Goal: Communication & Community: Share content

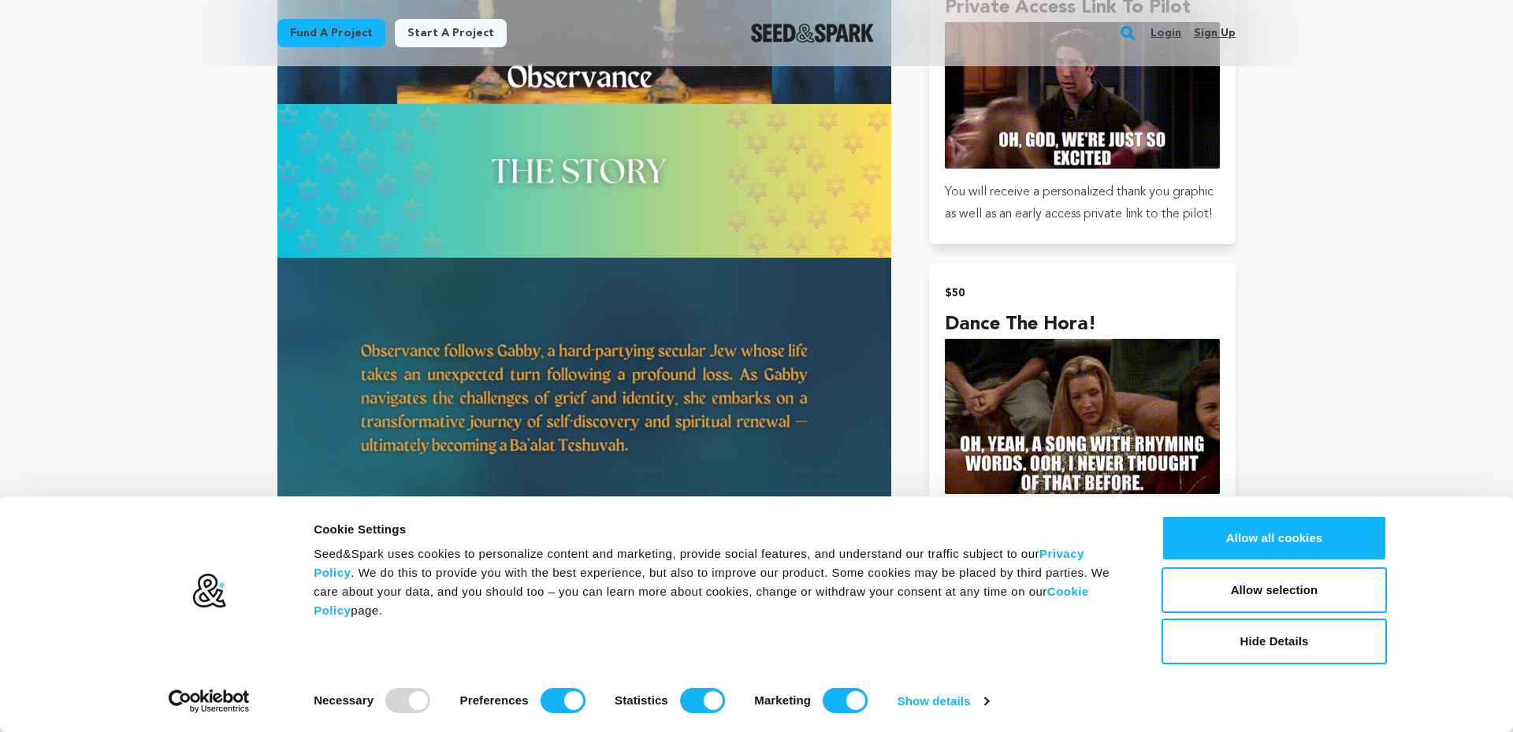
scroll to position [1189, 0]
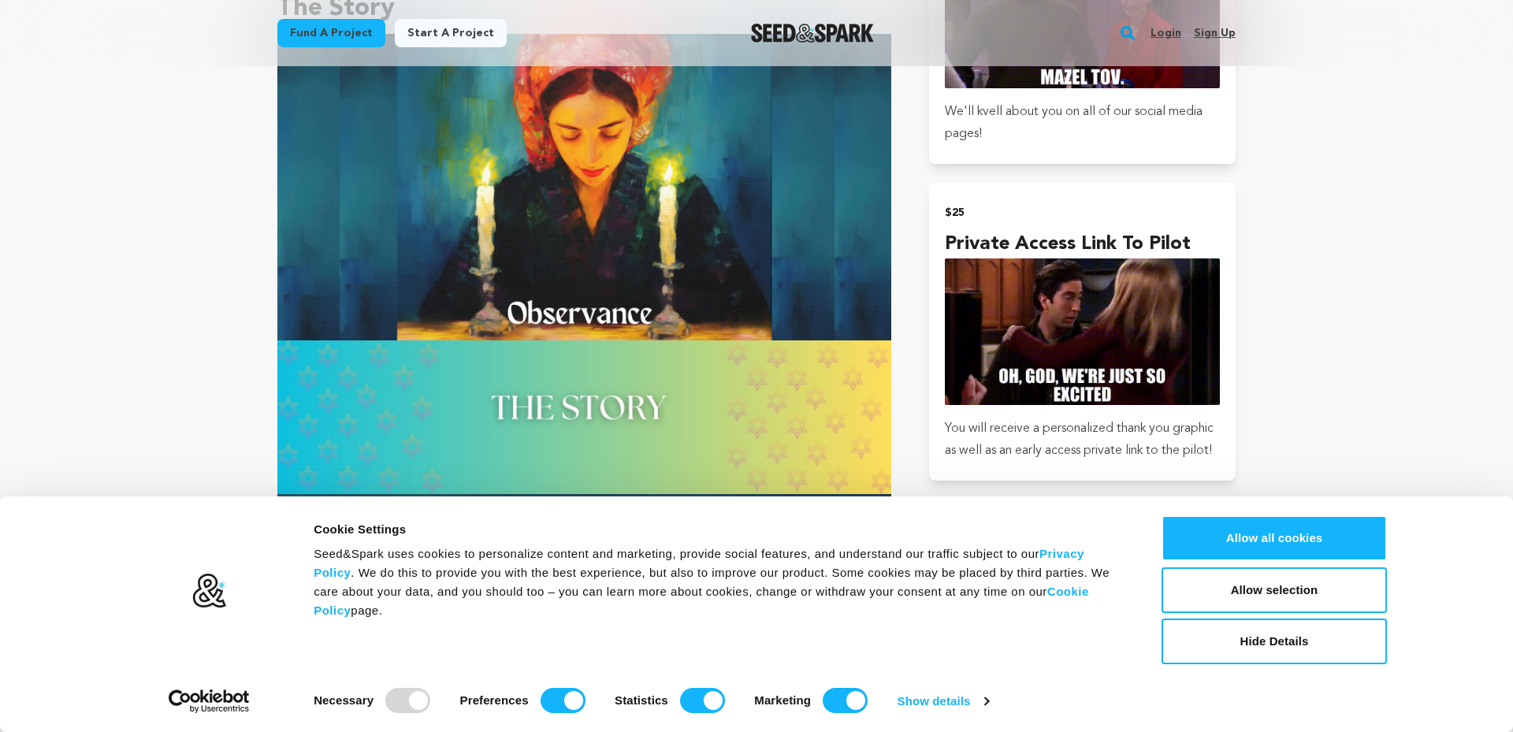
click at [1162, 36] on link "Login" at bounding box center [1166, 32] width 31 height 25
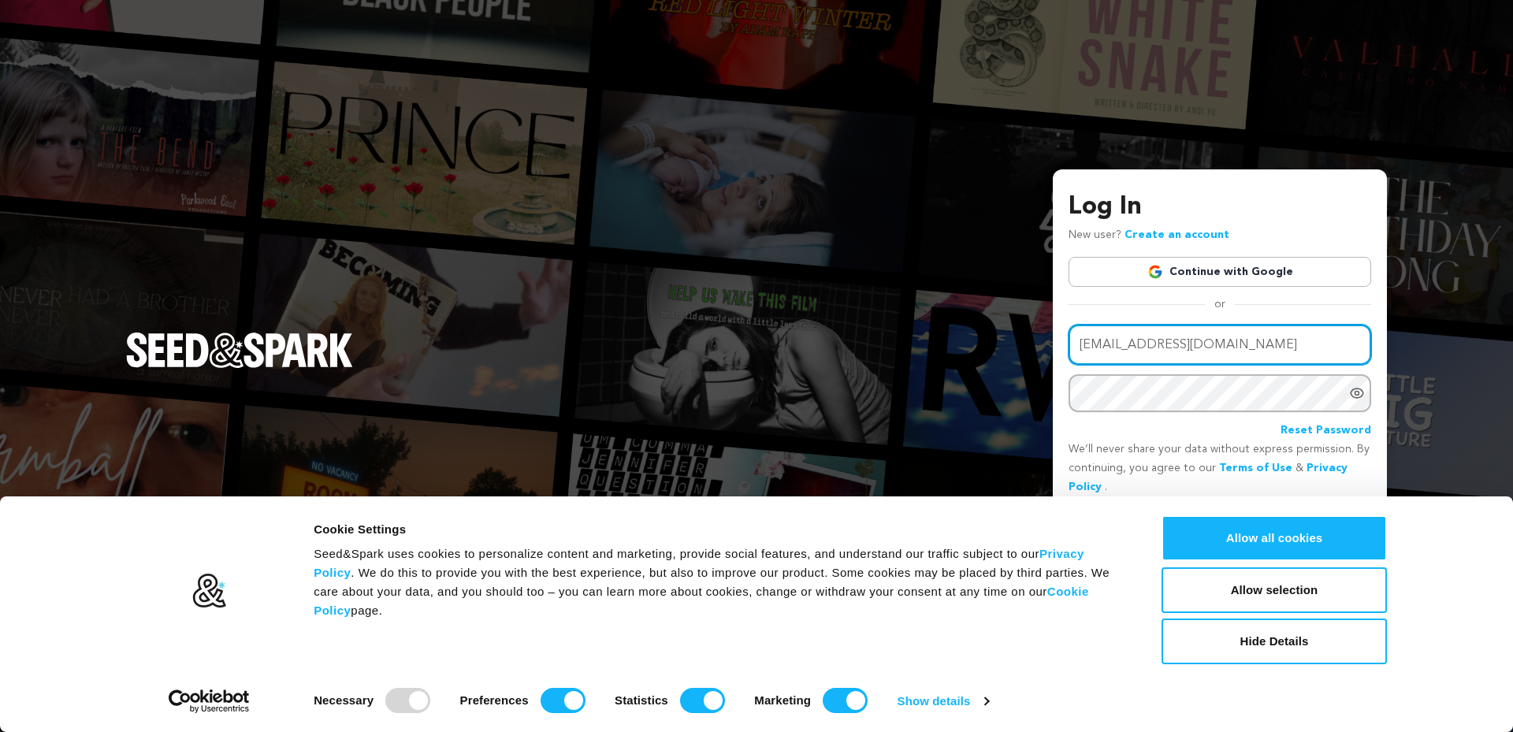
type input "elyssanicoletrust@gmail.com"
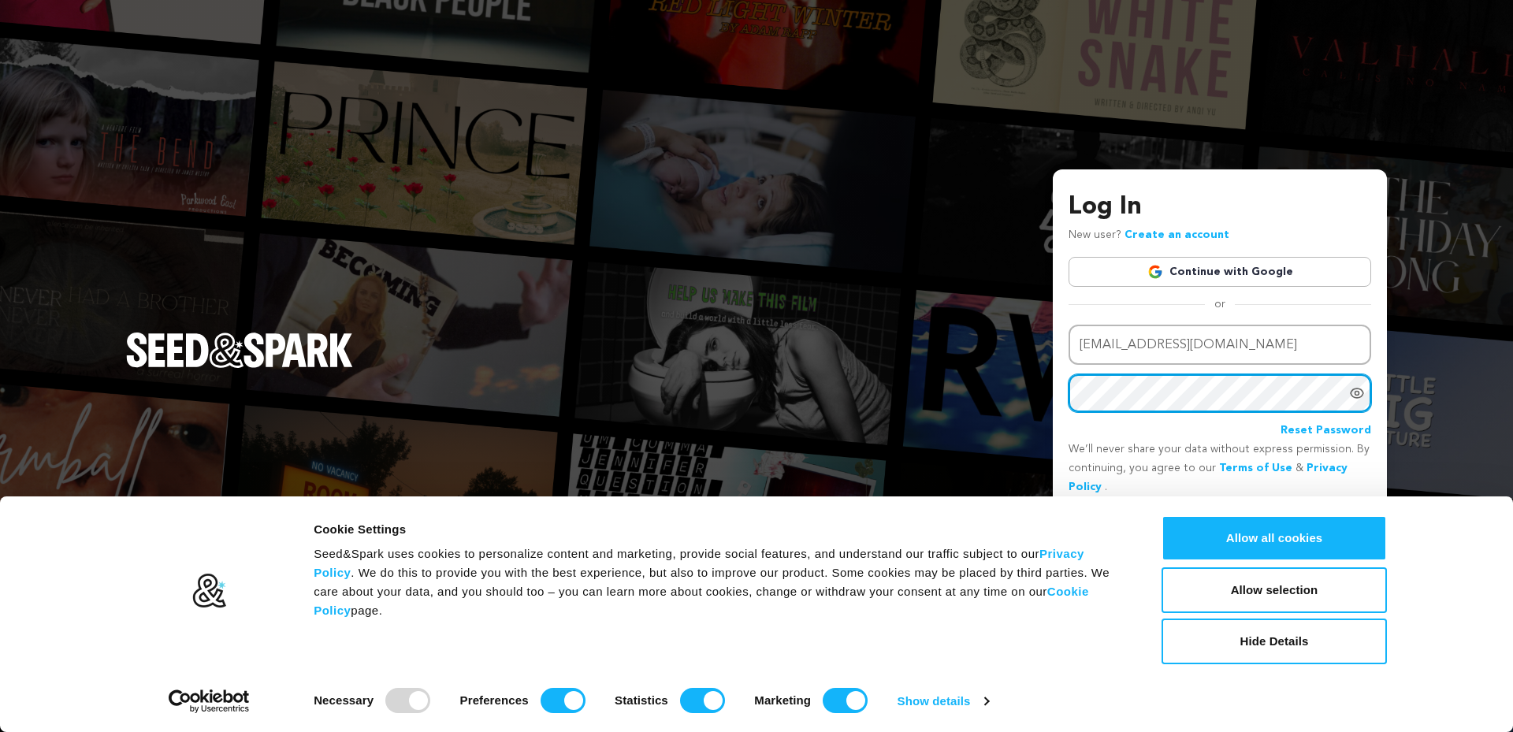
click at [1344, 522] on button "Login" at bounding box center [1343, 523] width 56 height 28
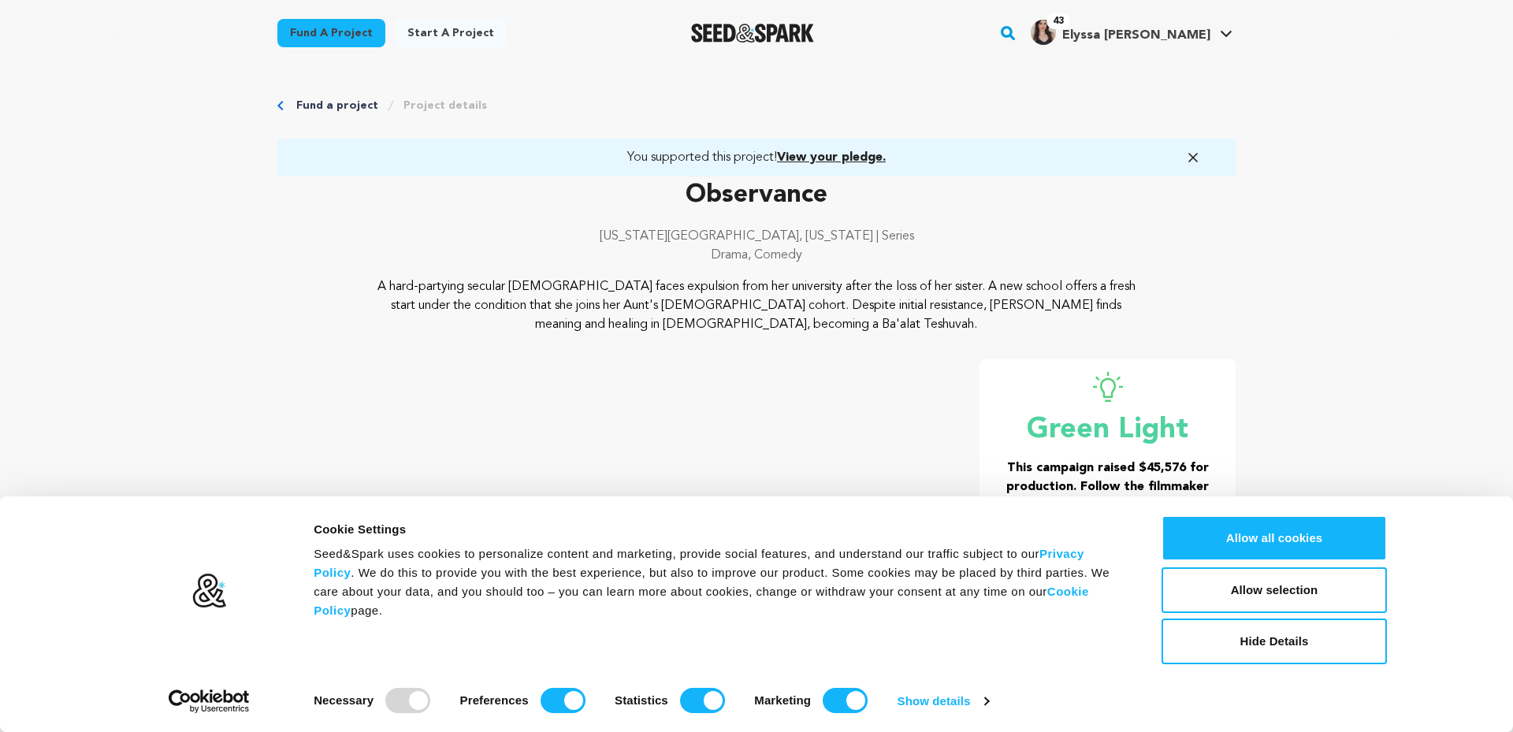
scroll to position [288, 0]
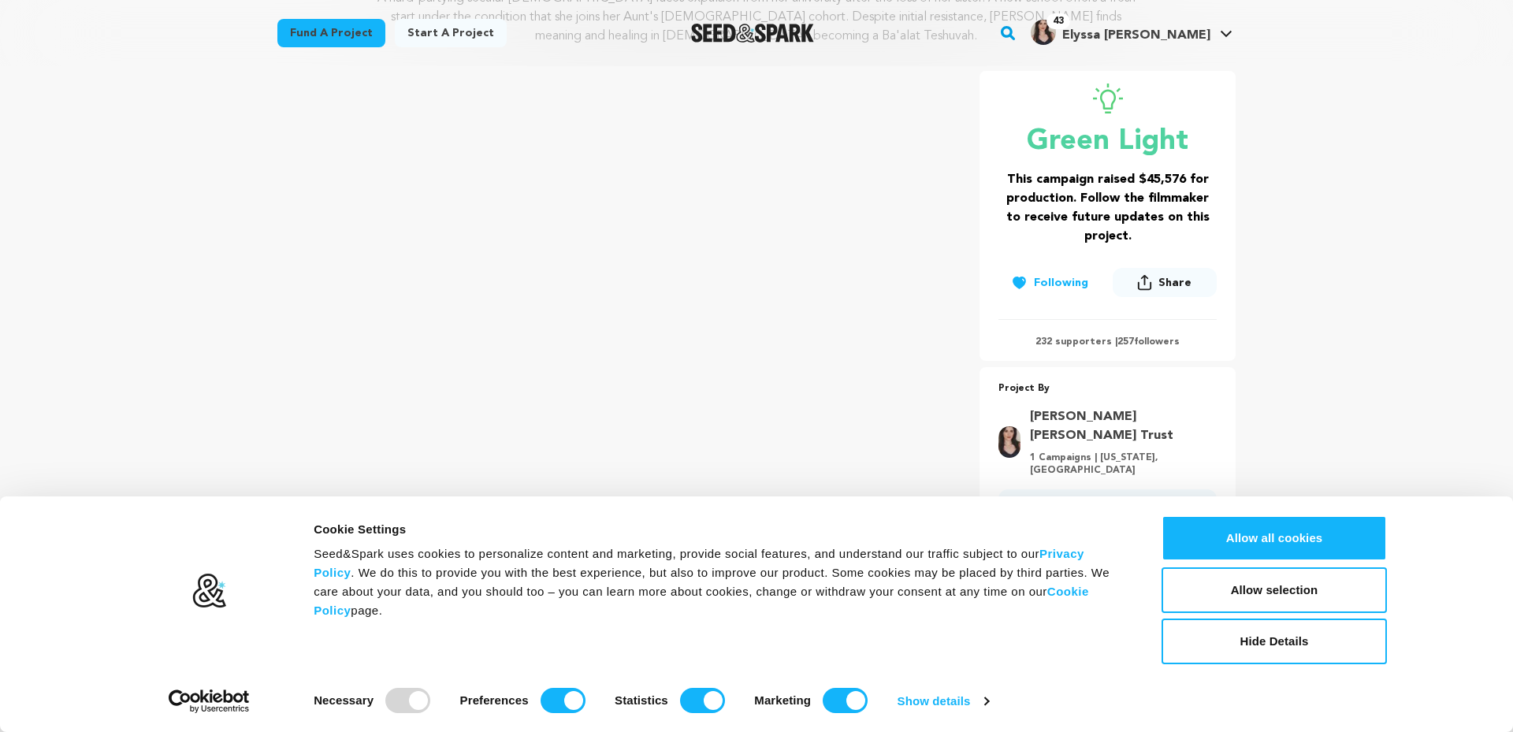
click at [1251, 668] on div "Consent Details [#IABV2SETTINGS#] About Cookie Settings Seed&Spark uses cookies…" at bounding box center [756, 614] width 1261 height 198
click at [1251, 645] on button "Hide Details" at bounding box center [1274, 642] width 225 height 46
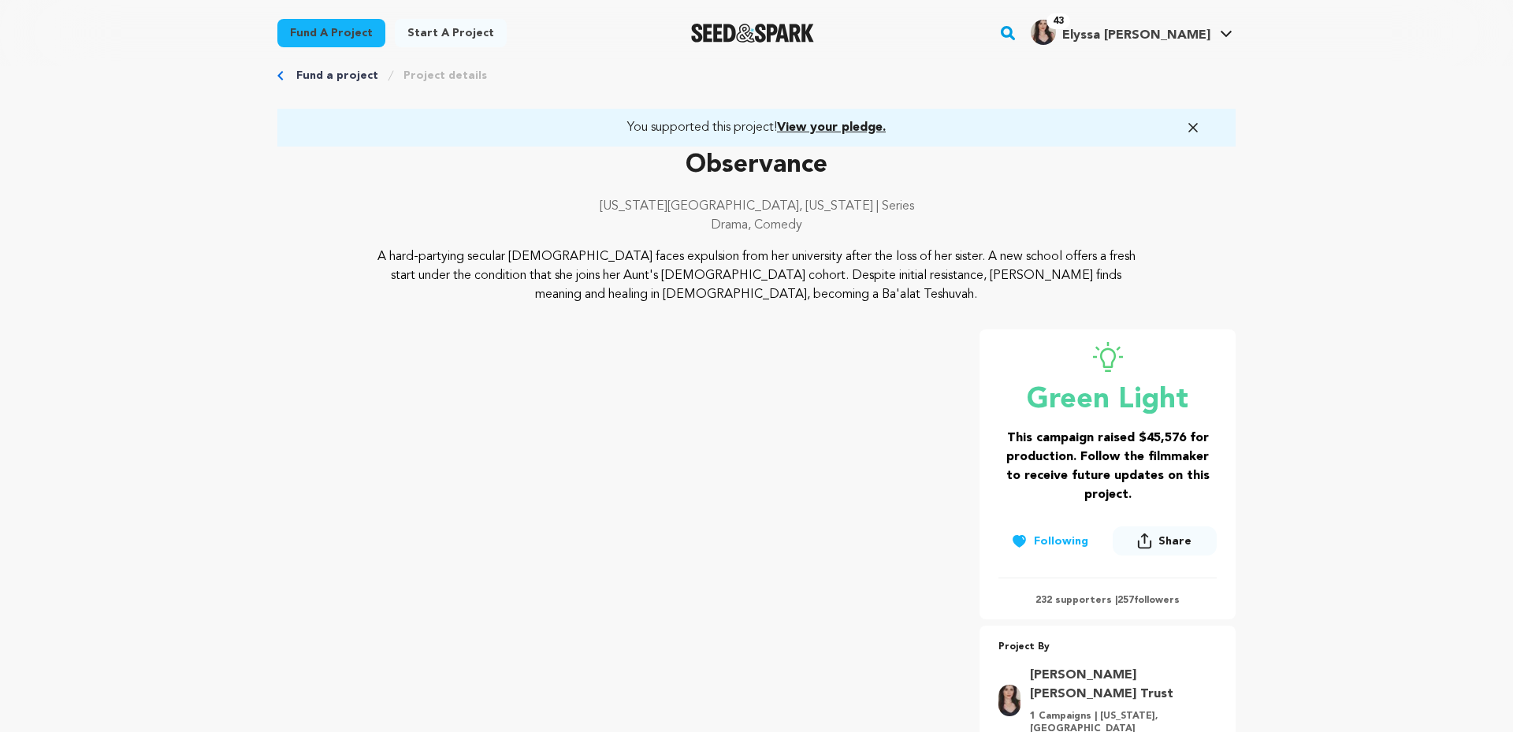
scroll to position [29, 0]
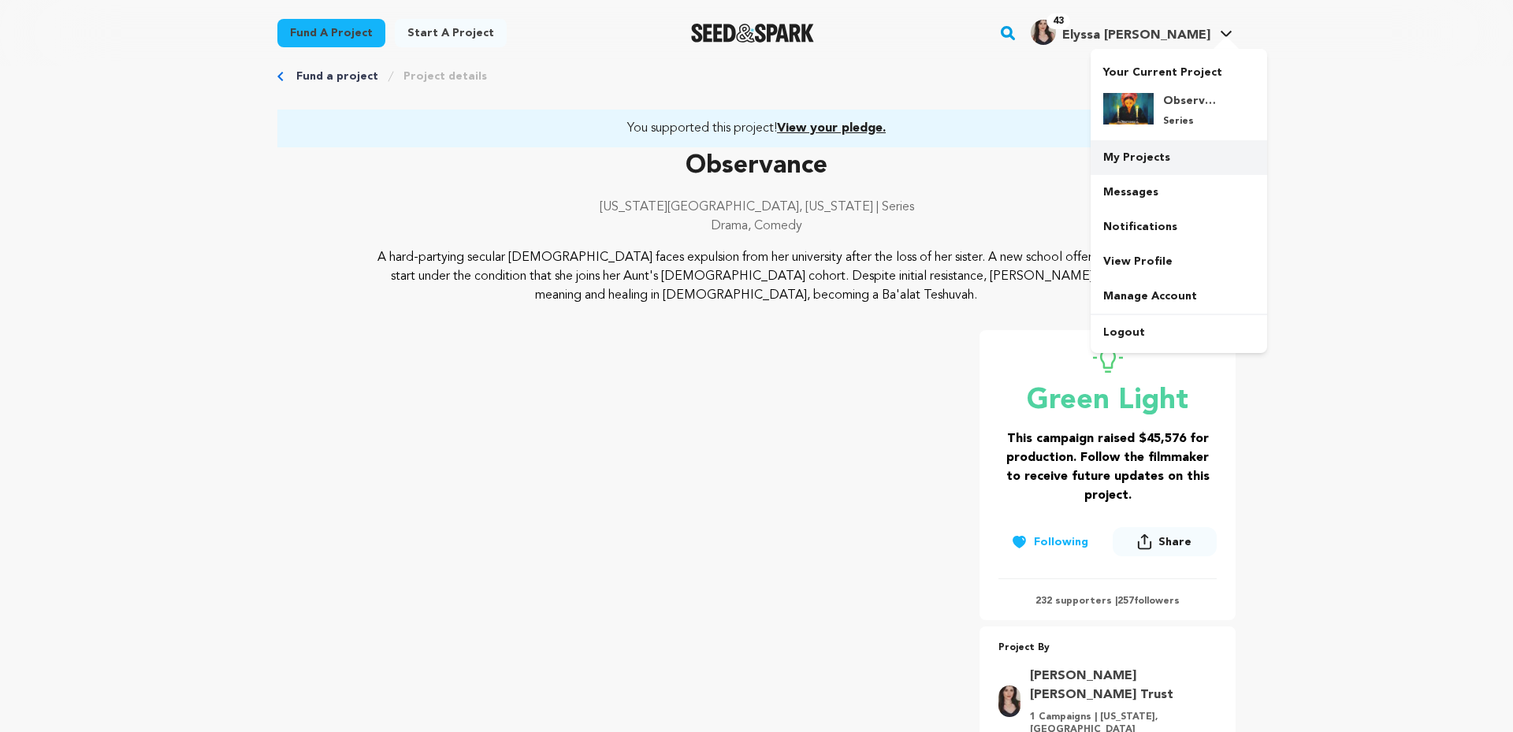
click at [1134, 156] on link "My Projects" at bounding box center [1179, 157] width 177 height 35
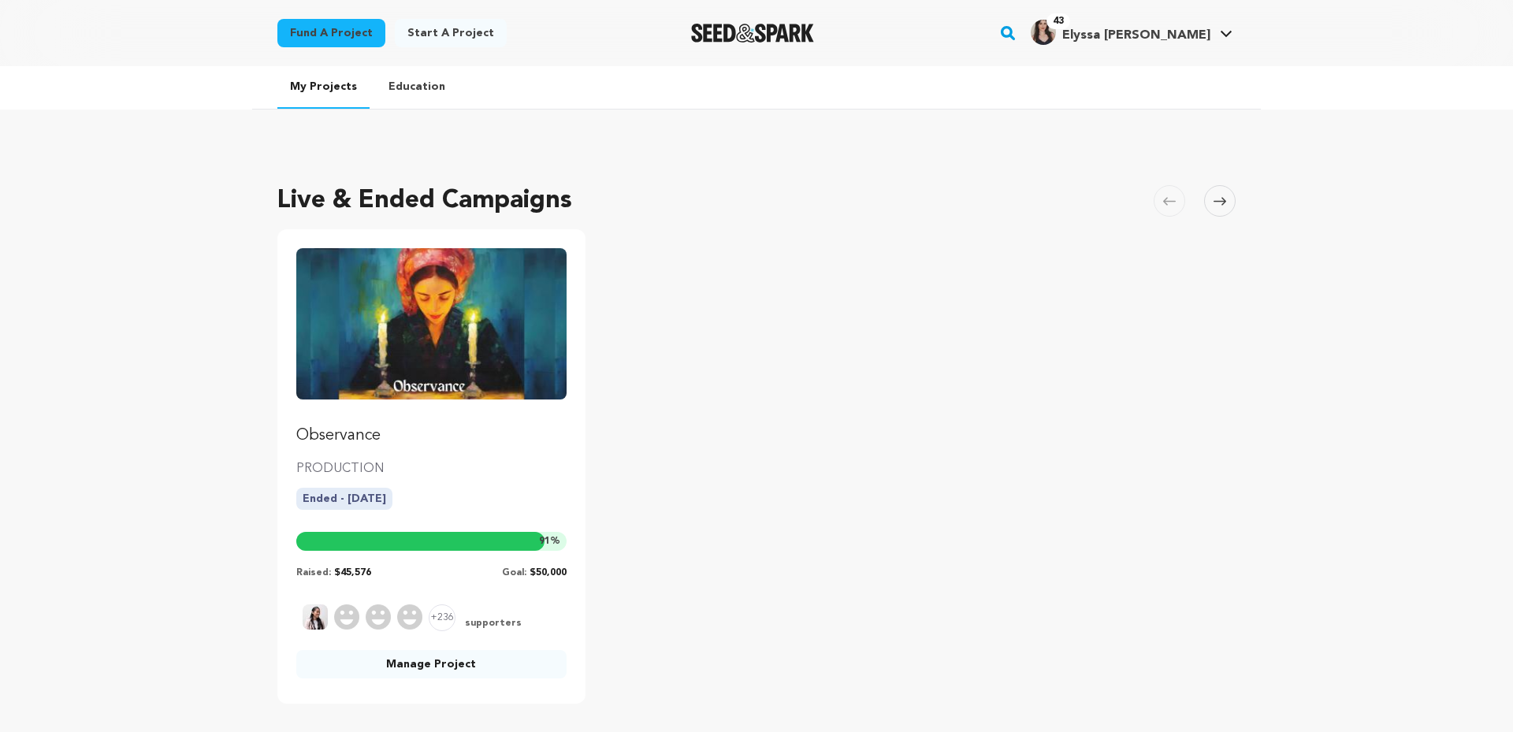
click at [434, 655] on link "Manage Project" at bounding box center [431, 664] width 270 height 28
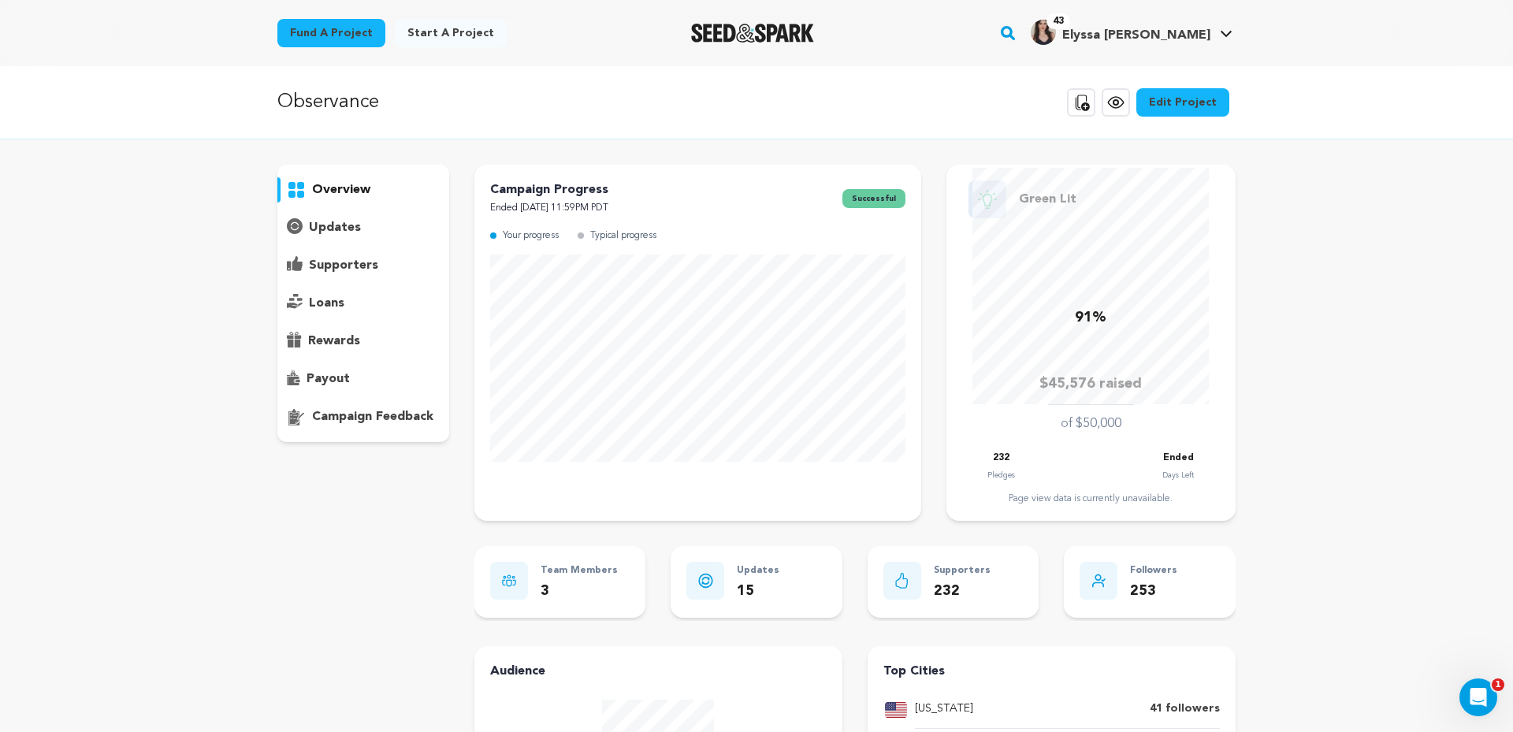
click at [341, 232] on p "updates" at bounding box center [335, 227] width 52 height 19
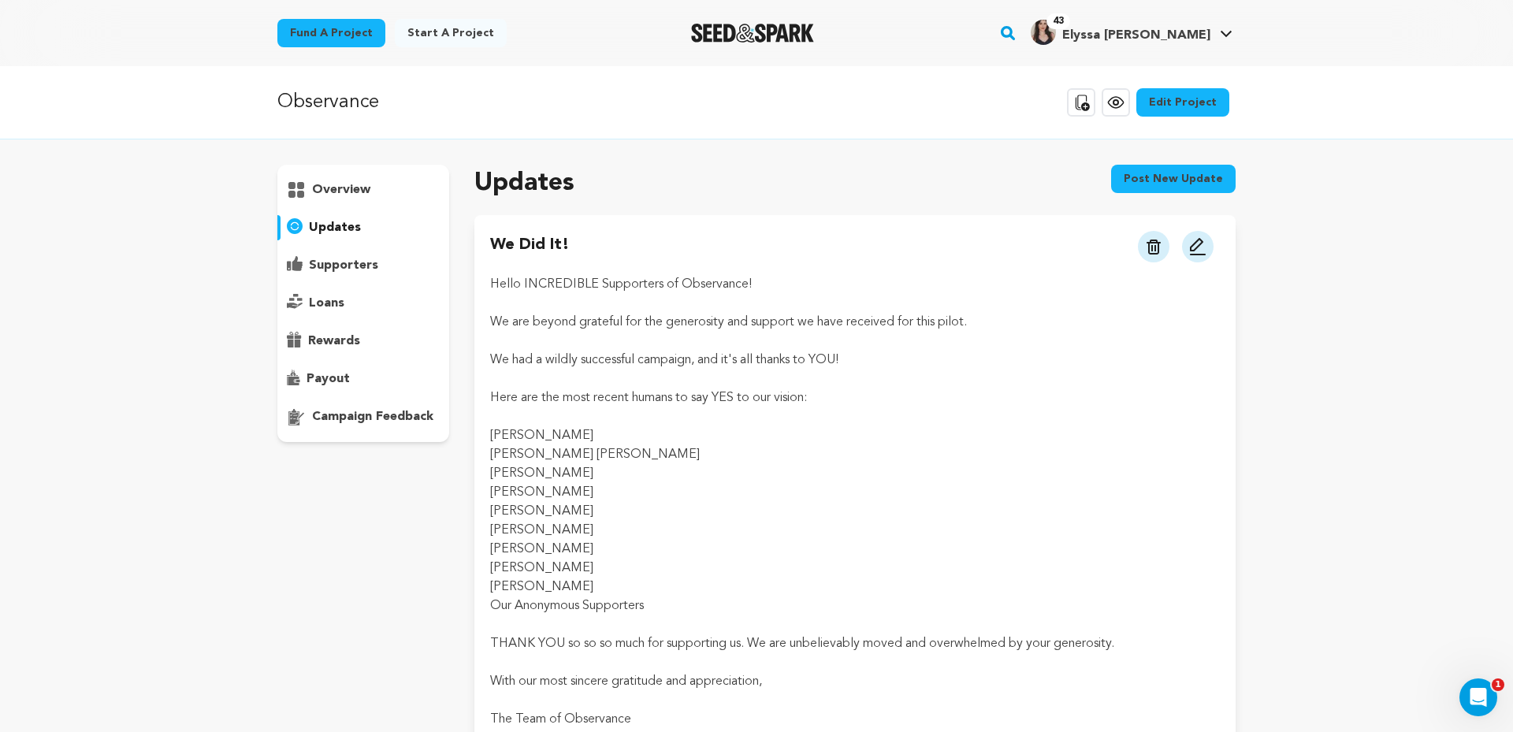
click at [1154, 189] on button "Post new update" at bounding box center [1173, 179] width 125 height 28
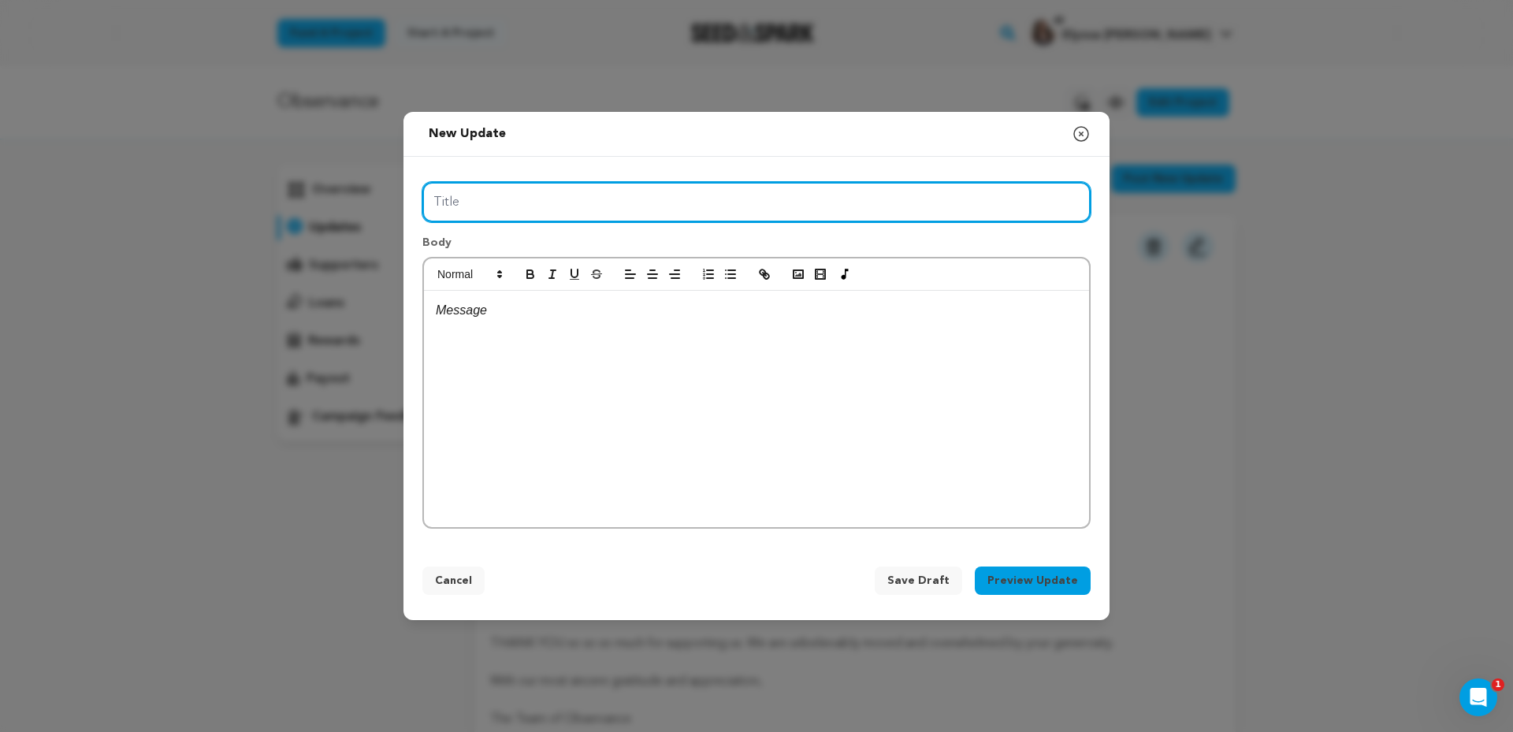
click at [690, 193] on input "Title" at bounding box center [756, 202] width 668 height 40
type input "Observance NY Premiere"
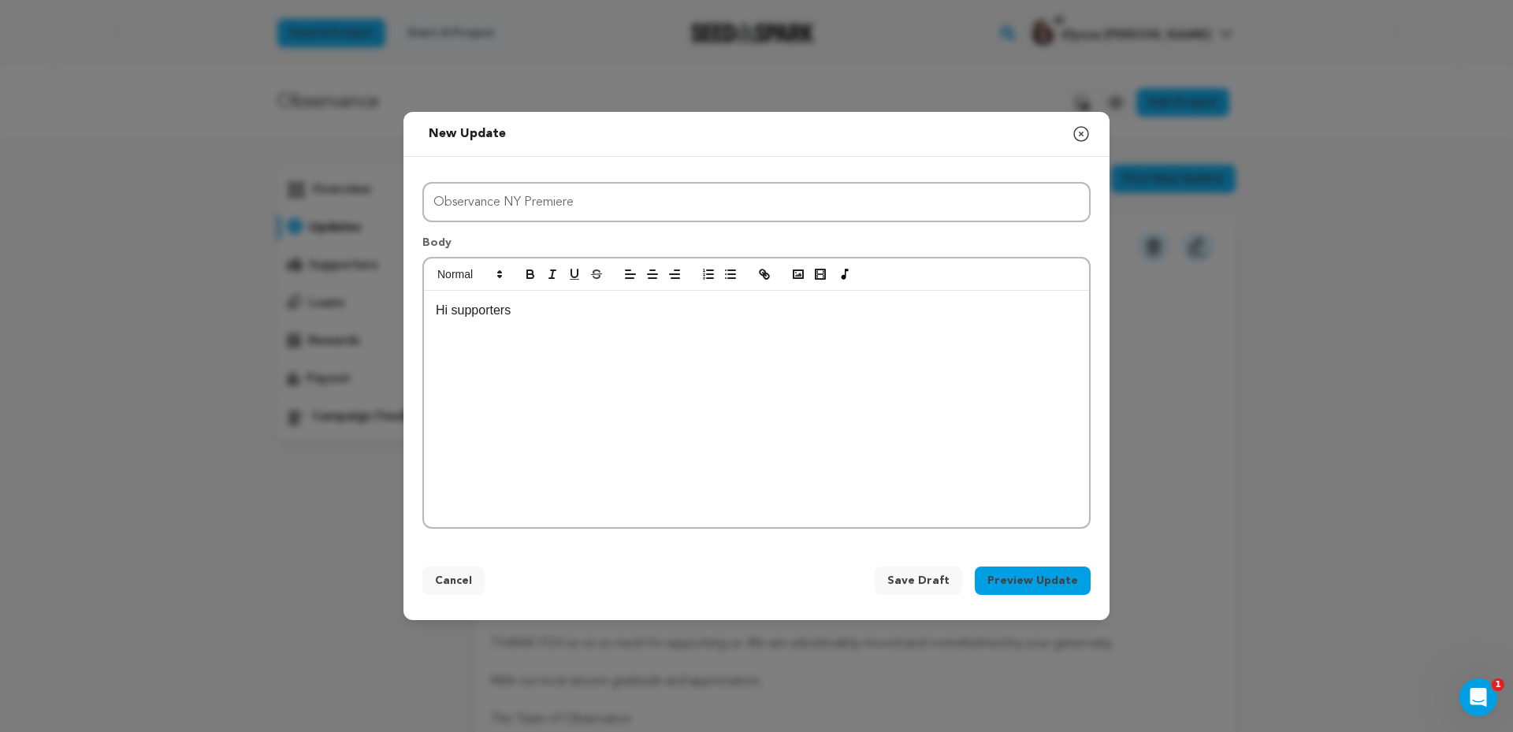
click at [473, 293] on div "Hi supporters" at bounding box center [756, 409] width 665 height 236
click at [479, 326] on div "Hi supporters" at bounding box center [756, 409] width 665 height 236
click at [1084, 139] on icon "button" at bounding box center [1081, 134] width 19 height 19
